Goal: Task Accomplishment & Management: Manage account settings

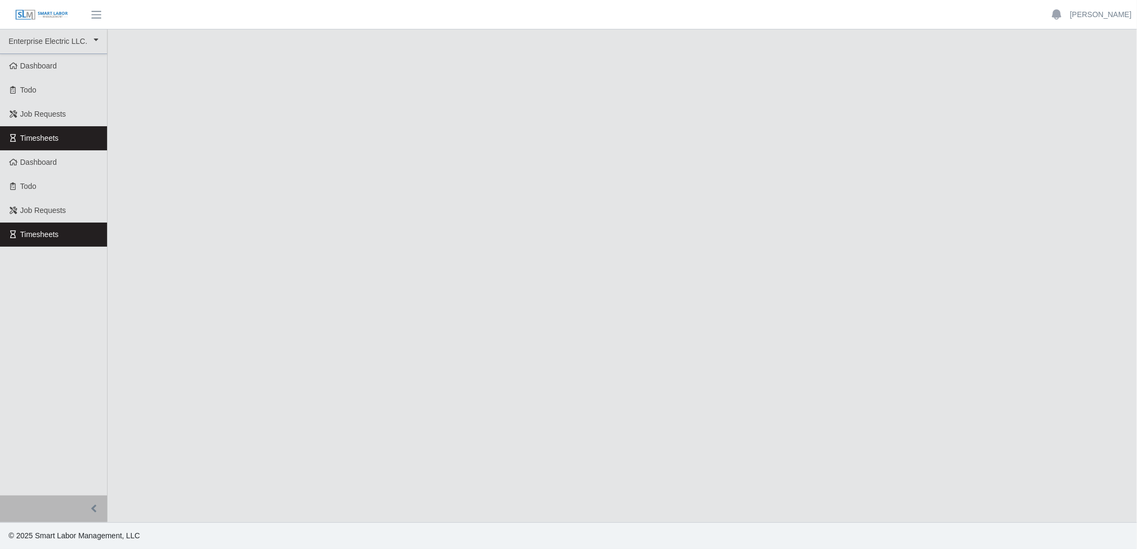
select select
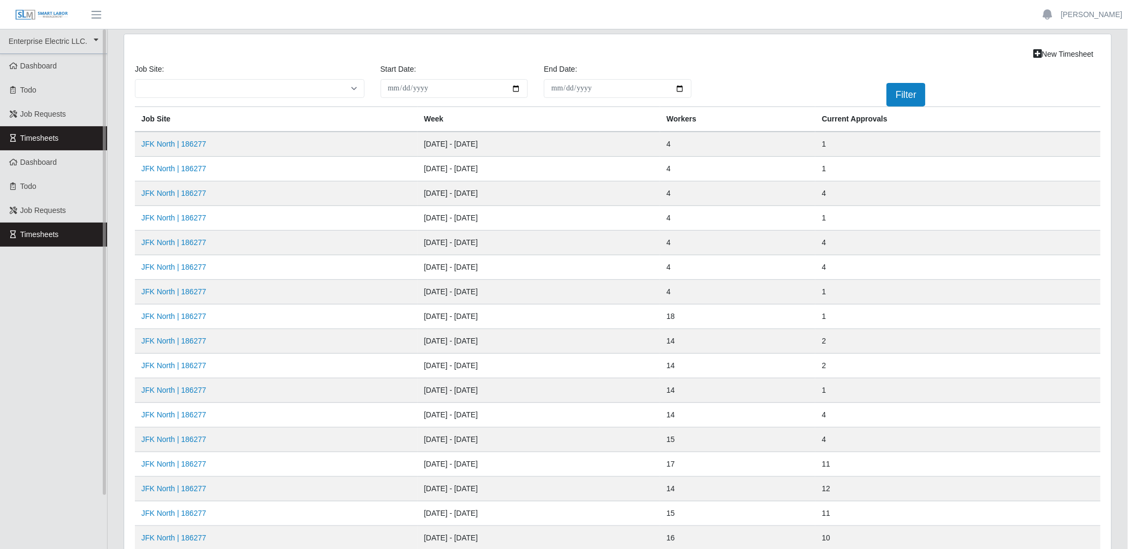
click at [83, 136] on link "Timesheets" at bounding box center [53, 138] width 107 height 24
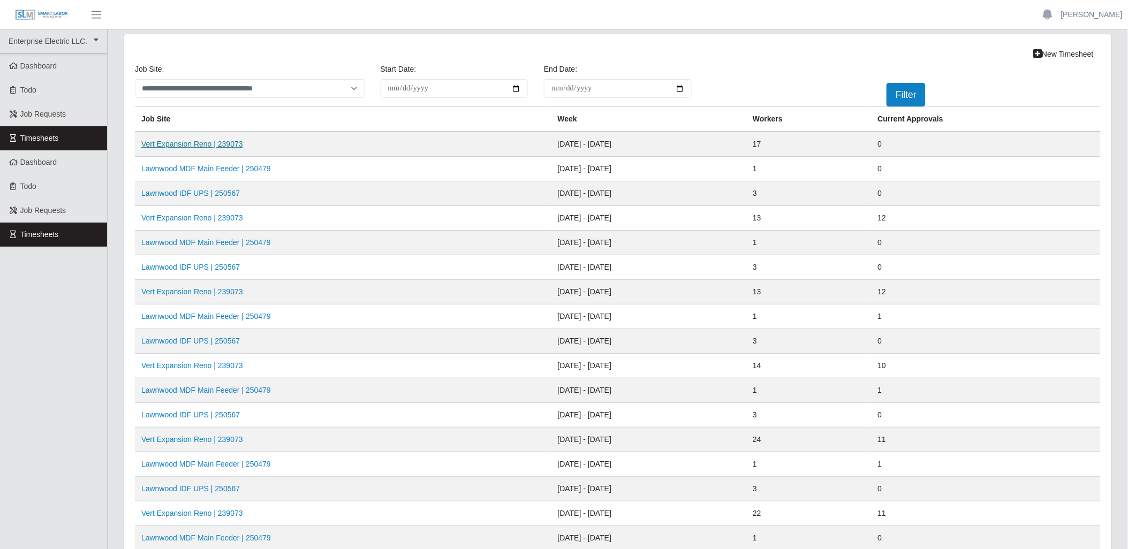
click at [225, 144] on link "Vert Expansion Reno | 239073" at bounding box center [192, 144] width 102 height 9
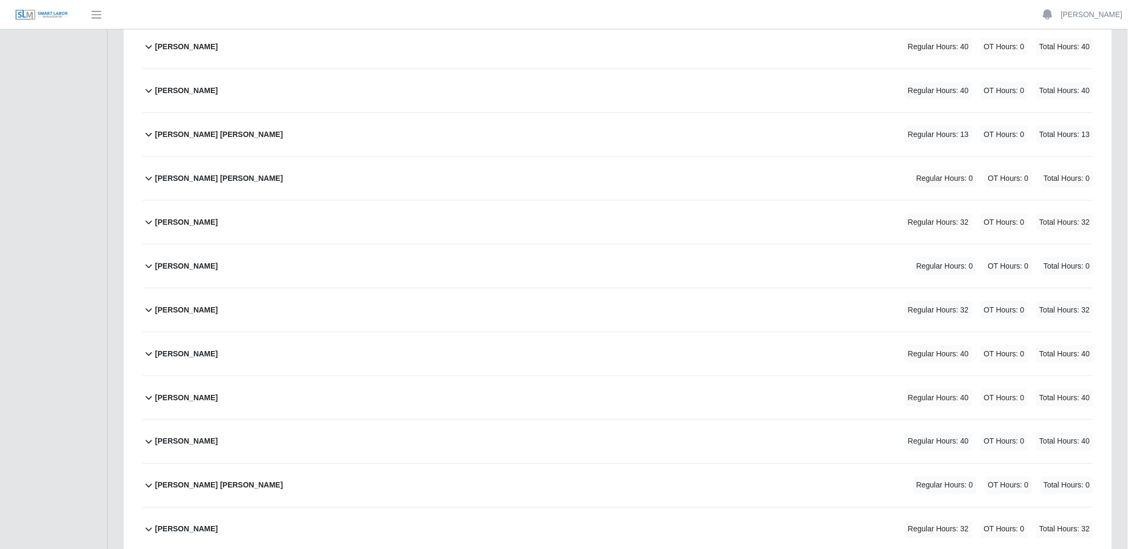
scroll to position [266, 0]
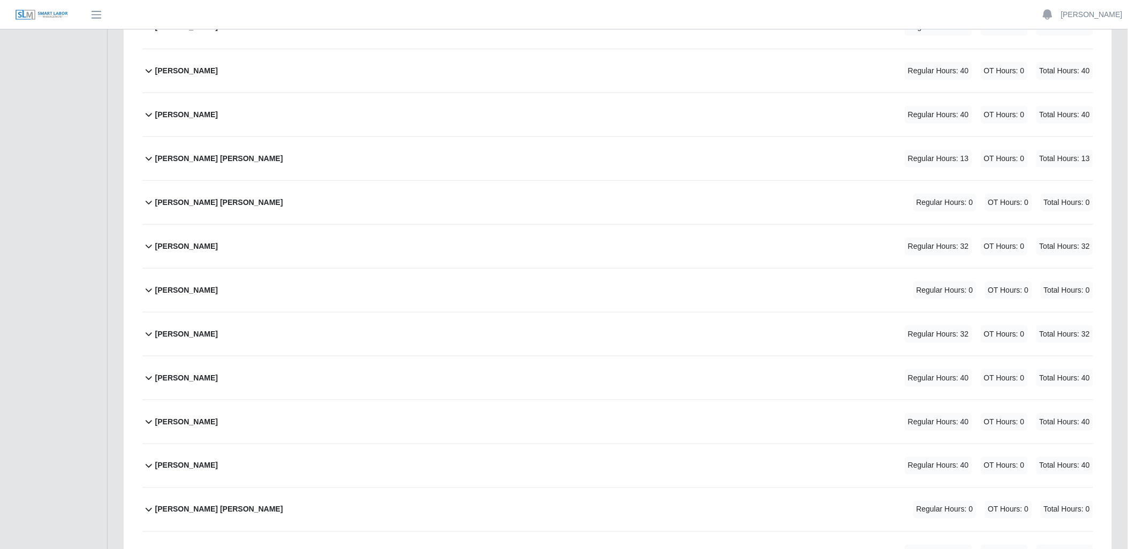
click at [720, 260] on div "[PERSON_NAME] Regular Hours: 32 OT Hours: 0 Total Hours: 32" at bounding box center [624, 246] width 938 height 43
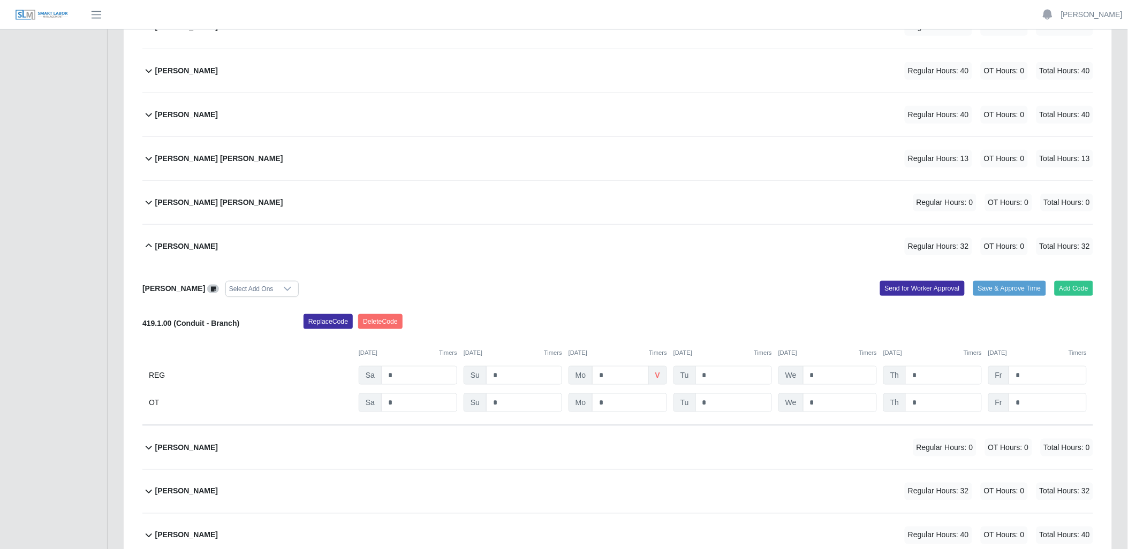
click at [147, 245] on icon at bounding box center [148, 246] width 13 height 13
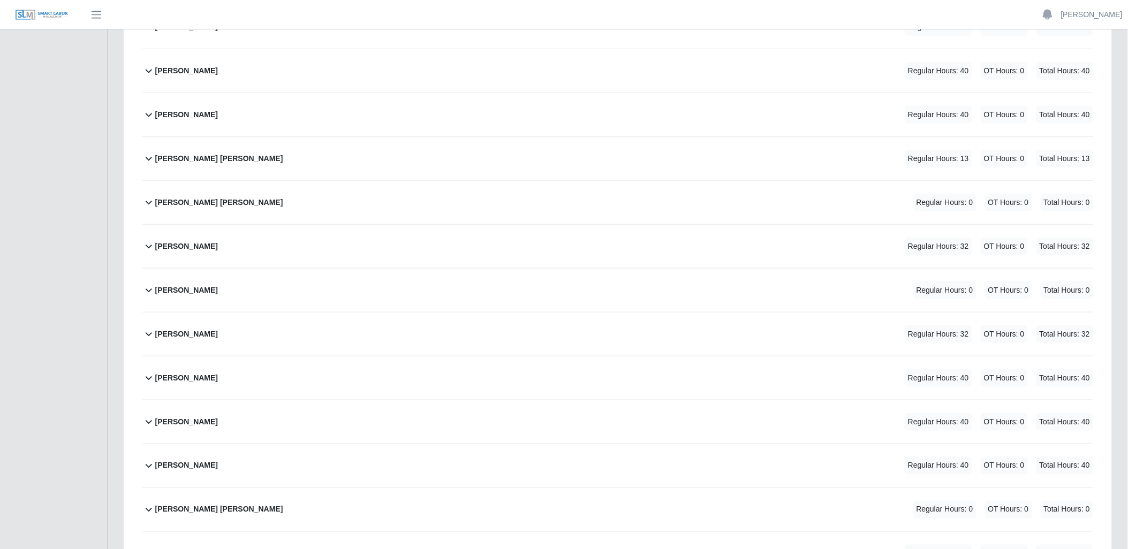
click at [147, 153] on icon at bounding box center [148, 158] width 13 height 13
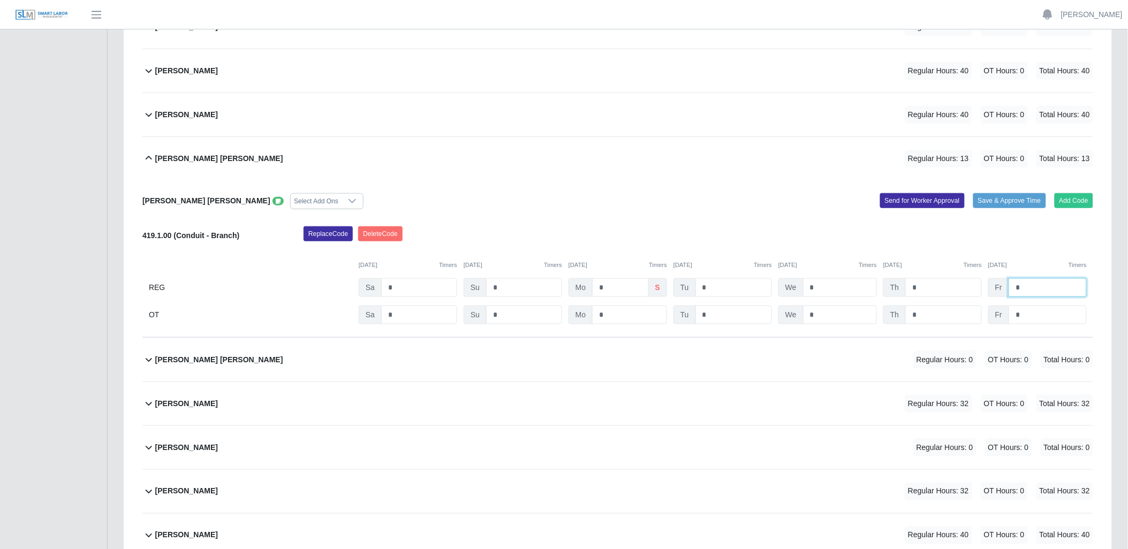
click at [1045, 286] on input "*" at bounding box center [1048, 287] width 78 height 19
click at [960, 280] on input "*" at bounding box center [943, 287] width 77 height 19
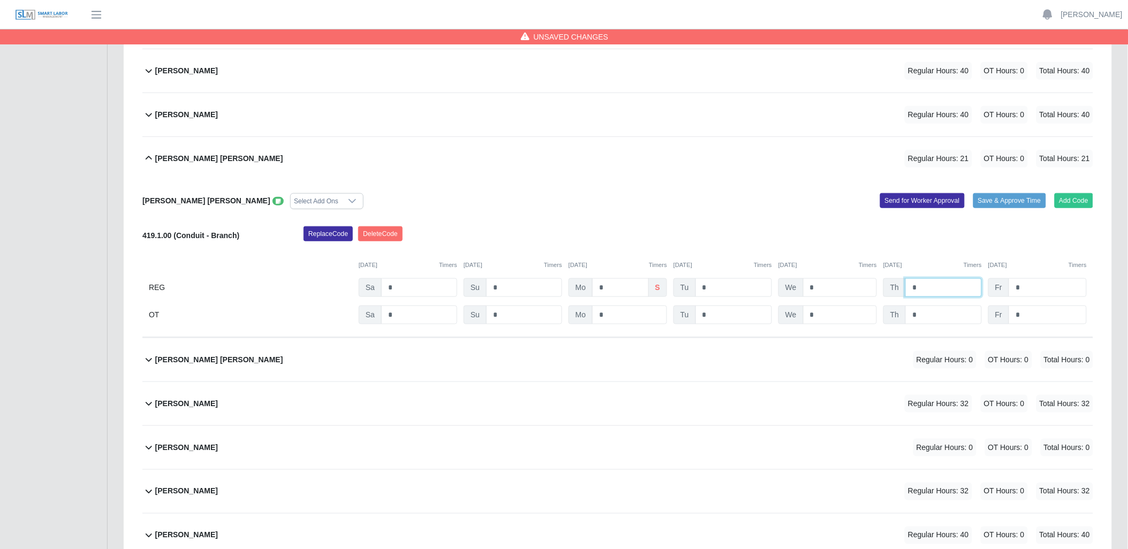
type input "*"
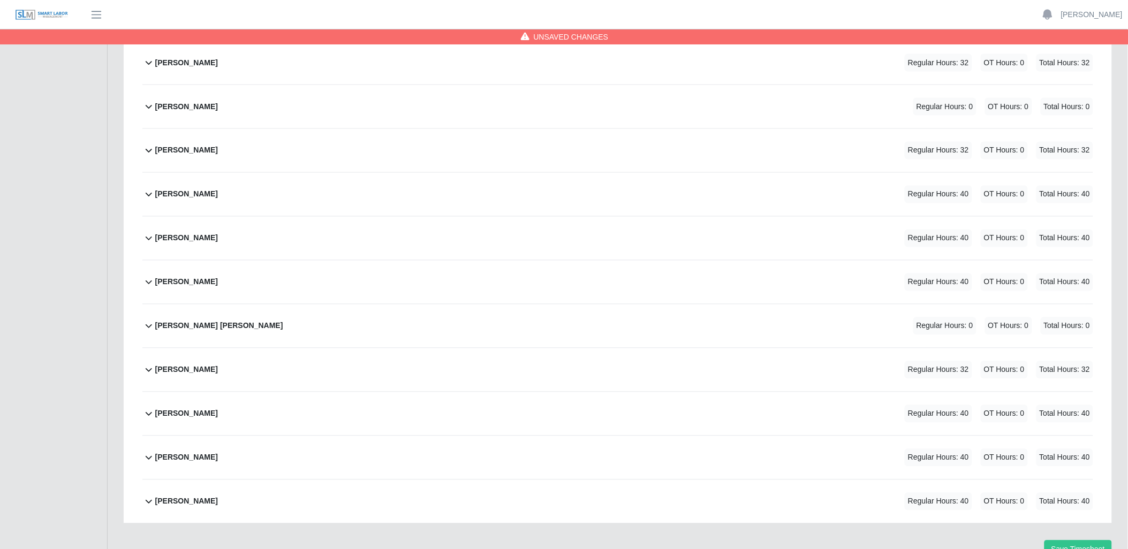
scroll to position [662, 0]
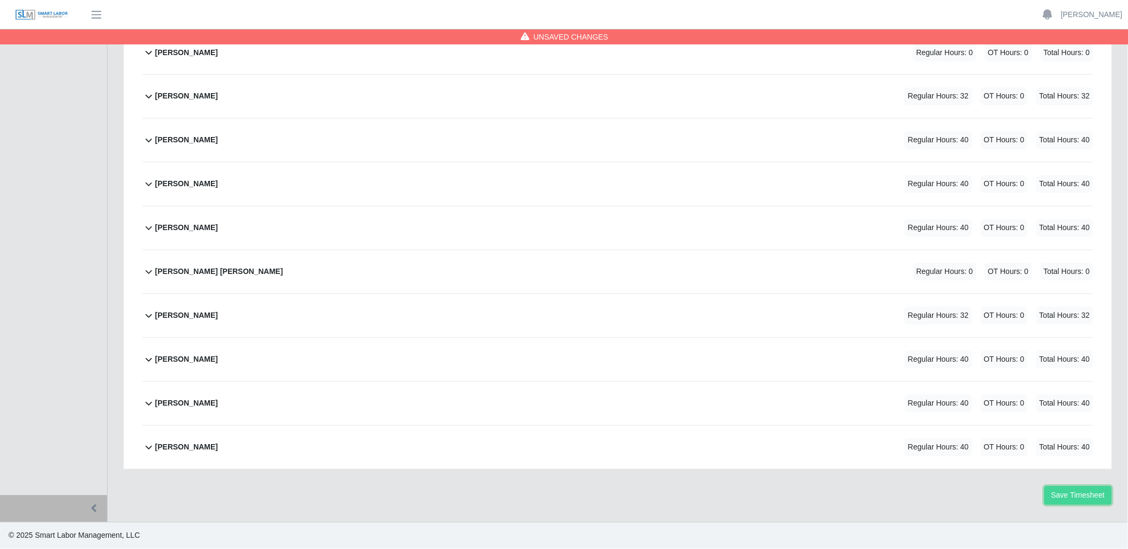
click at [1085, 500] on button "Save Timesheet" at bounding box center [1078, 496] width 67 height 19
